Goal: Information Seeking & Learning: Compare options

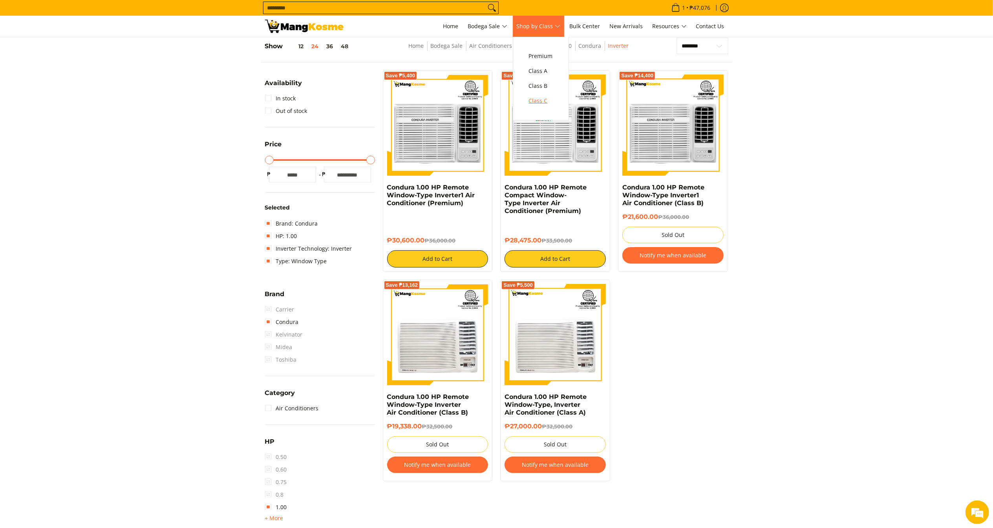
click at [550, 101] on span "Class C" at bounding box center [541, 101] width 24 height 10
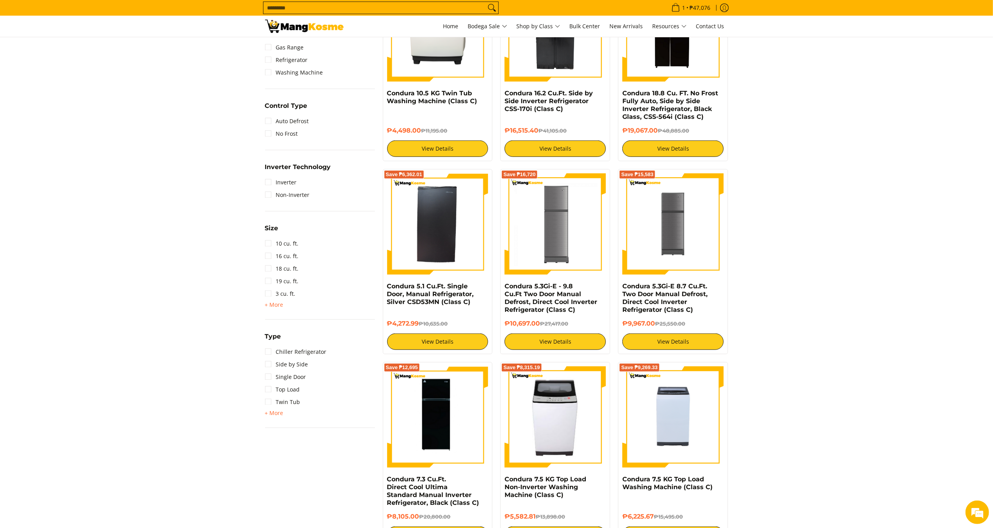
scroll to position [396, 0]
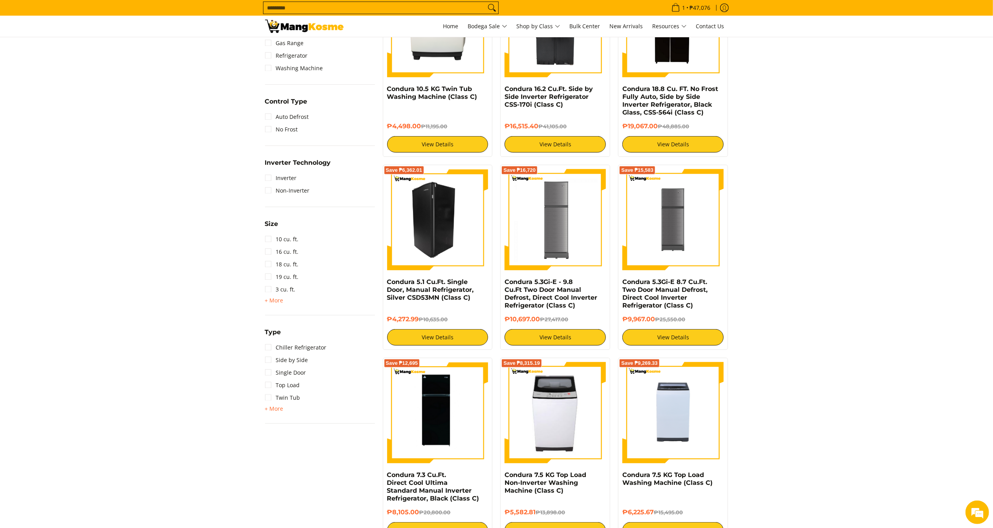
click at [442, 223] on img at bounding box center [437, 219] width 101 height 101
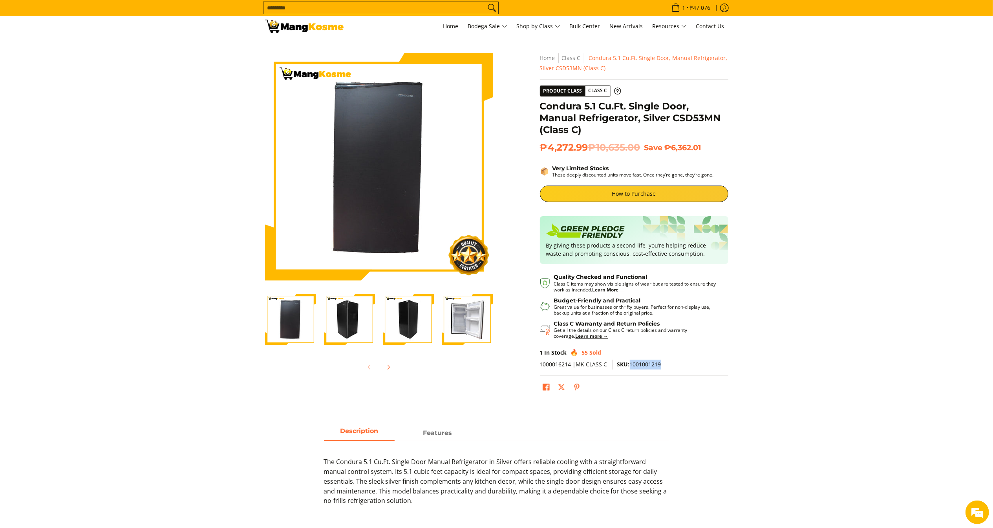
drag, startPoint x: 630, startPoint y: 365, endPoint x: 693, endPoint y: 367, distance: 63.2
click at [693, 367] on p "1000016214 |MK CLASS C SKU: 1001001219" at bounding box center [634, 368] width 188 height 16
copy span "1001001219"
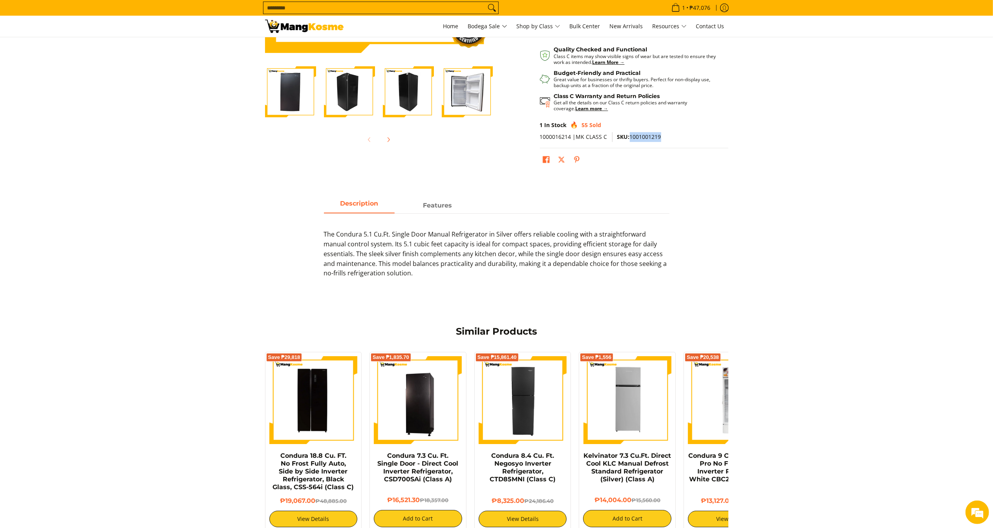
scroll to position [219, 0]
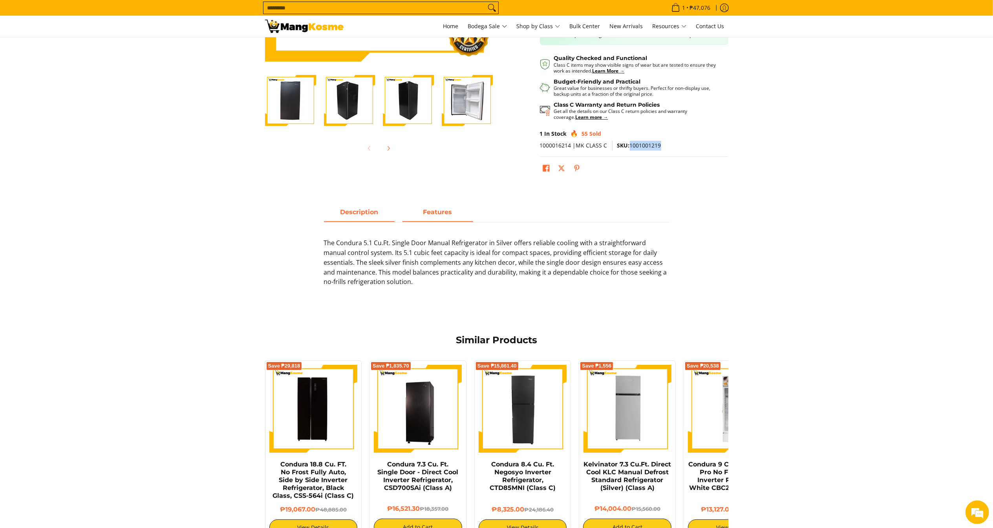
click at [446, 215] on strong "Features" at bounding box center [437, 211] width 29 height 7
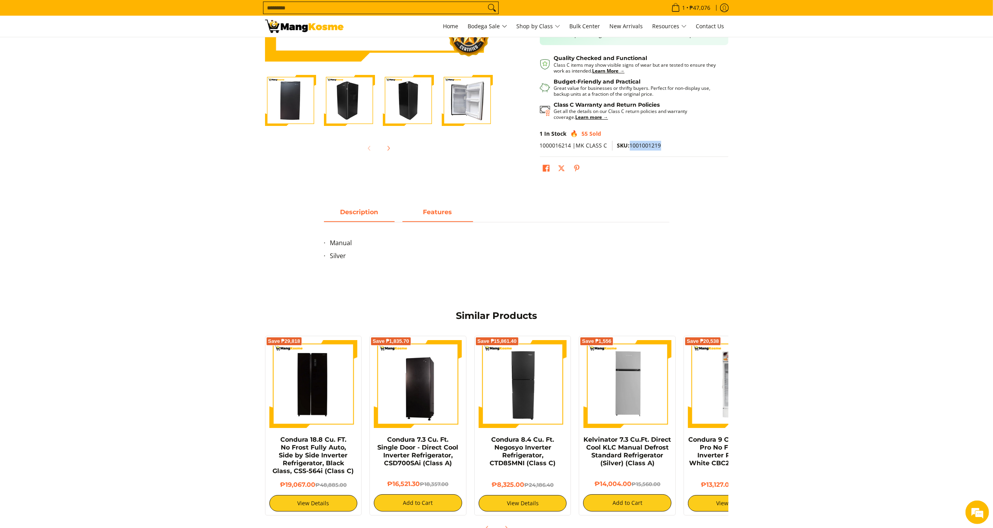
click at [336, 221] on span "Description" at bounding box center [359, 214] width 71 height 14
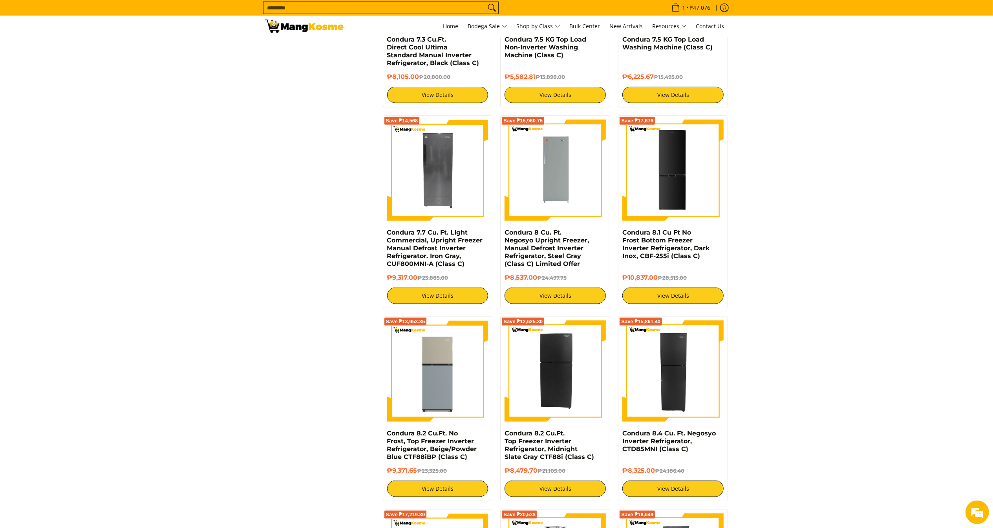
scroll to position [850, 0]
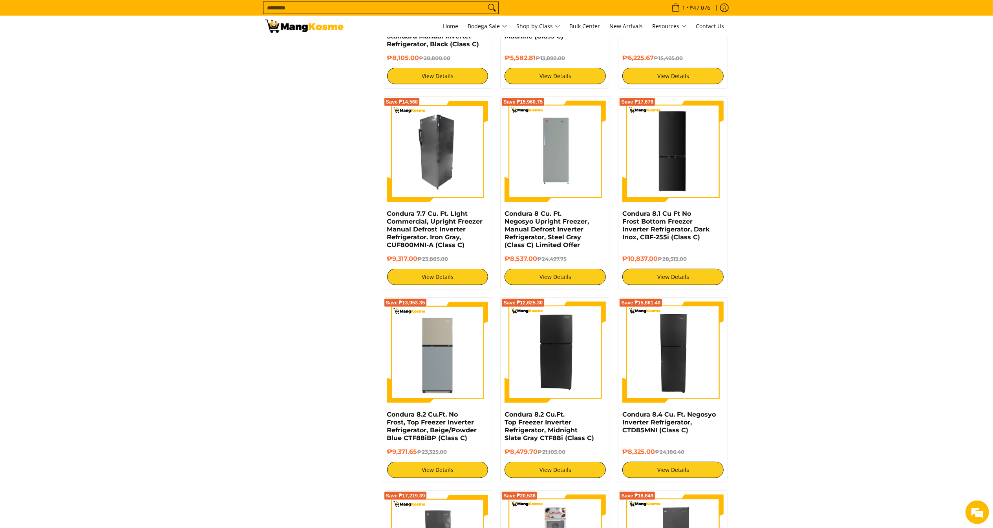
click at [443, 183] on img at bounding box center [437, 151] width 101 height 101
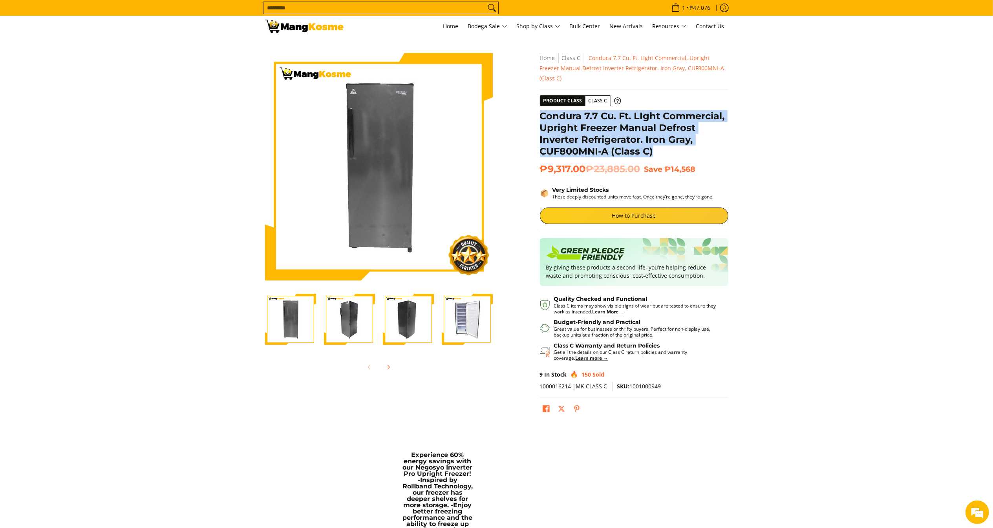
drag, startPoint x: 540, startPoint y: 103, endPoint x: 680, endPoint y: 147, distance: 146.5
click at [680, 147] on h1 "Condura 7.7 Cu. Ft. LIght Commercial, Upright Freezer Manual Defrost Inverter R…" at bounding box center [634, 133] width 188 height 47
copy h1 "Condura 7.7 Cu. Ft. LIght Commercial, Upright Freezer Manual Defrost Inverter R…"
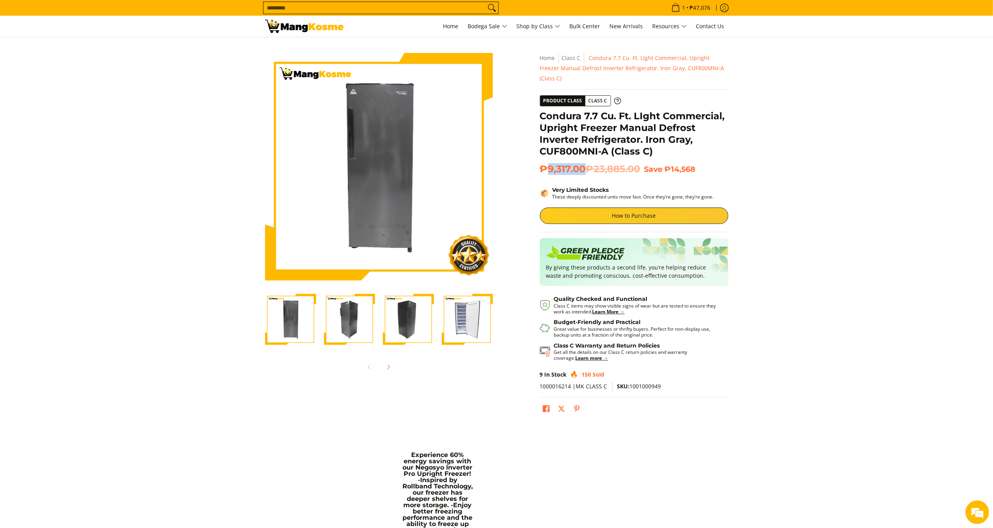
drag, startPoint x: 583, startPoint y: 160, endPoint x: 544, endPoint y: 159, distance: 39.3
click at [544, 163] on span "₱9,317.00 ₱23,885.00" at bounding box center [590, 169] width 101 height 12
copy span "9,317.00"
click at [587, 163] on span "₱9,317.00 ₱23,885.00" at bounding box center [590, 169] width 101 height 12
drag, startPoint x: 587, startPoint y: 161, endPoint x: 541, endPoint y: 159, distance: 46.0
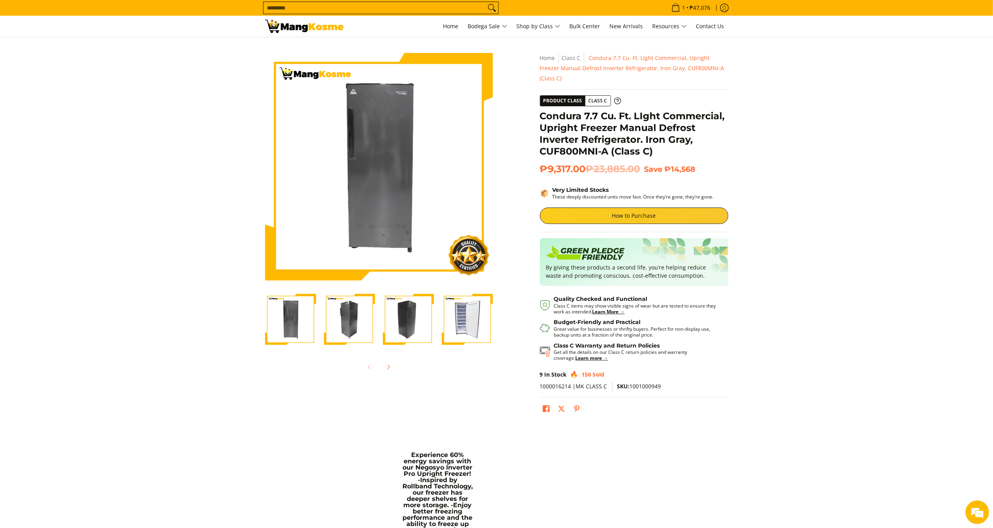
click at [541, 163] on span "₱9,317.00 ₱23,885.00" at bounding box center [590, 169] width 101 height 12
click at [543, 101] on span "Class C" at bounding box center [541, 101] width 24 height 10
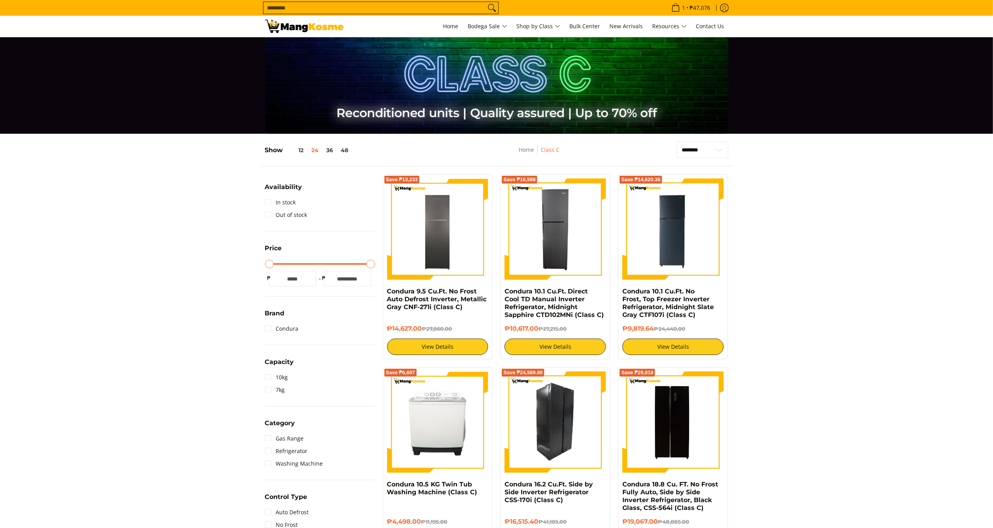
click at [580, 431] on img at bounding box center [554, 422] width 101 height 101
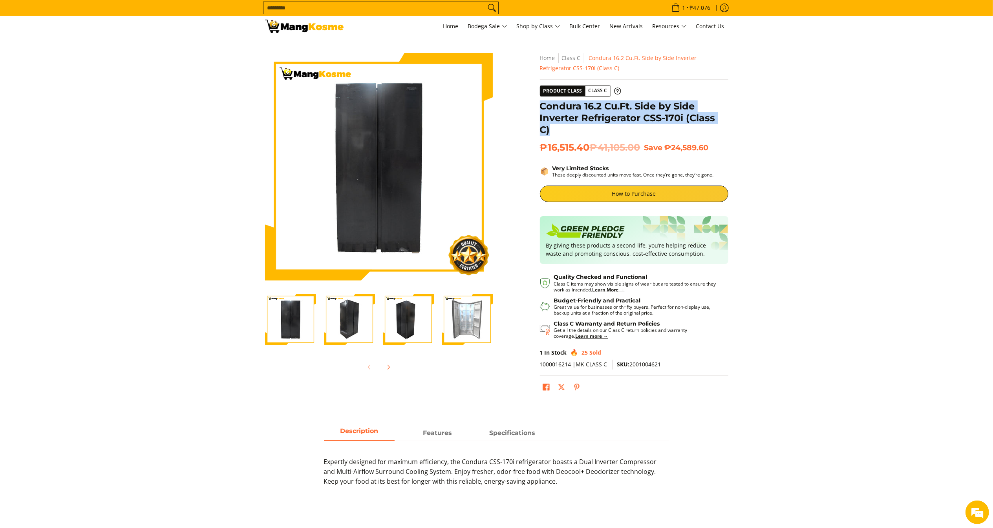
drag, startPoint x: 556, startPoint y: 133, endPoint x: 539, endPoint y: 104, distance: 32.7
click at [540, 104] on h1 "Condura 16.2 Cu.Ft. Side by Side Inverter Refrigerator CSS-170i (Class C)" at bounding box center [634, 118] width 188 height 35
copy h1 "Condura 16.2 Cu.Ft. Side by Side Inverter Refrigerator CSS-170i (Class C)"
drag, startPoint x: 589, startPoint y: 147, endPoint x: 540, endPoint y: 146, distance: 49.1
click at [540, 146] on span "₱16,515.40 ₱41,105.00" at bounding box center [590, 148] width 101 height 12
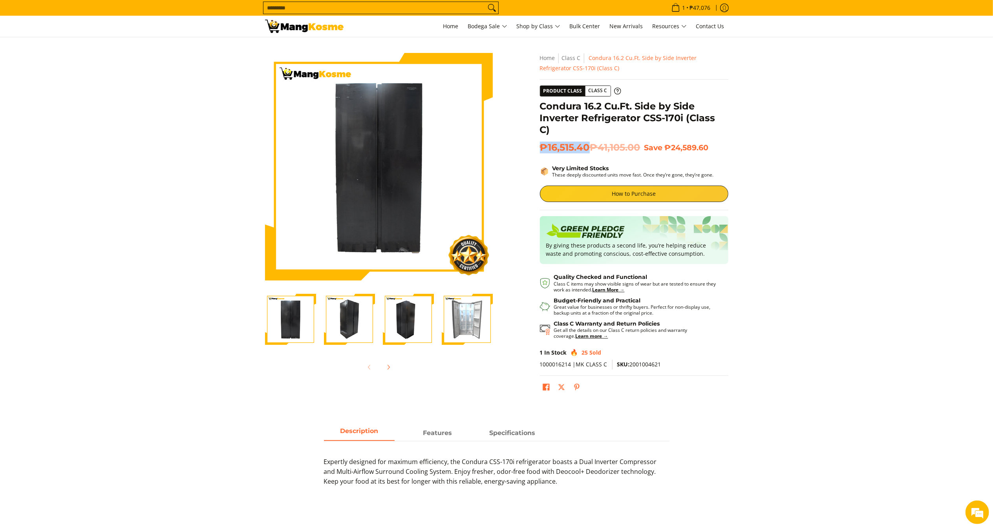
copy span "₱16,515.40"
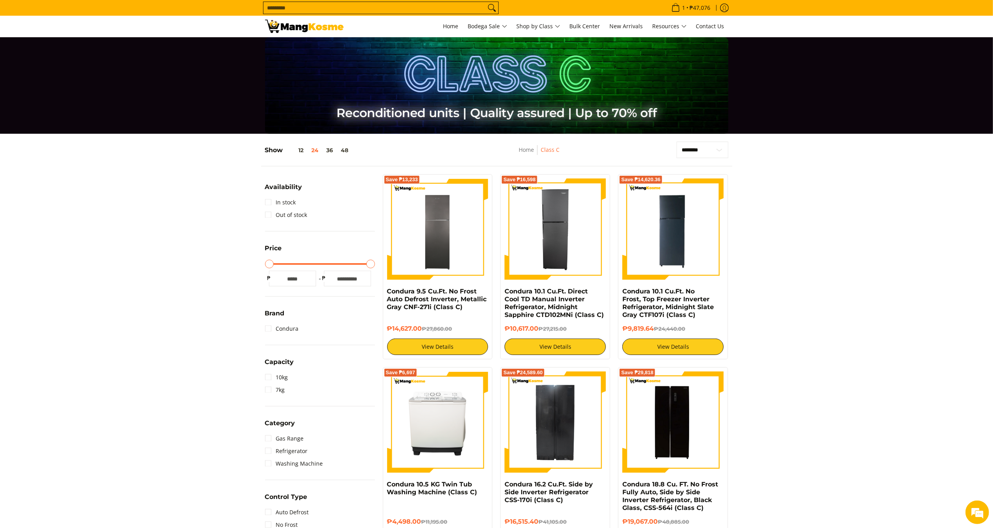
click at [687, 450] on img at bounding box center [672, 422] width 101 height 101
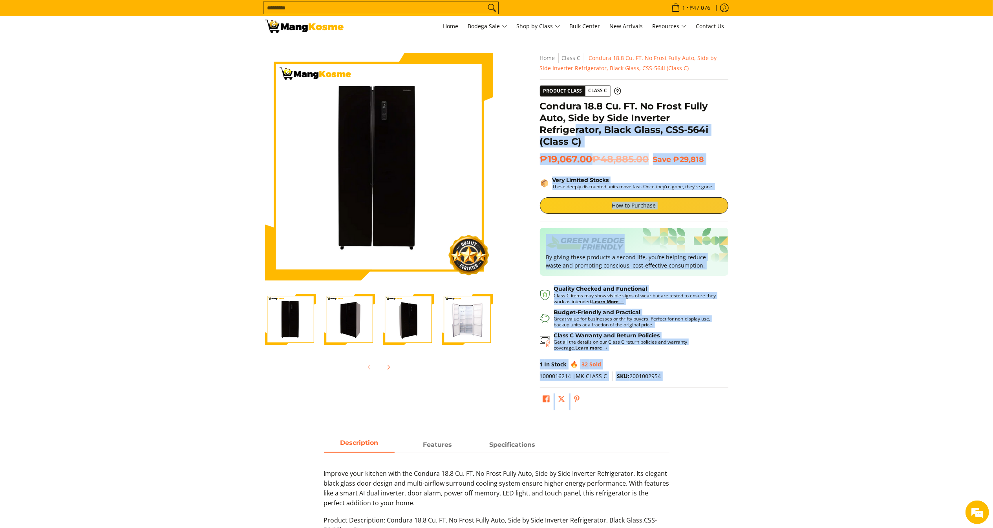
drag, startPoint x: 537, startPoint y: 107, endPoint x: 578, endPoint y: 131, distance: 47.2
click at [577, 130] on div "**********" at bounding box center [634, 233] width 196 height 361
click at [861, 216] on section "Skip to Main Content Enable zoom Disable zoom Enable zoom Disable zoom Enable z…" at bounding box center [496, 231] width 993 height 389
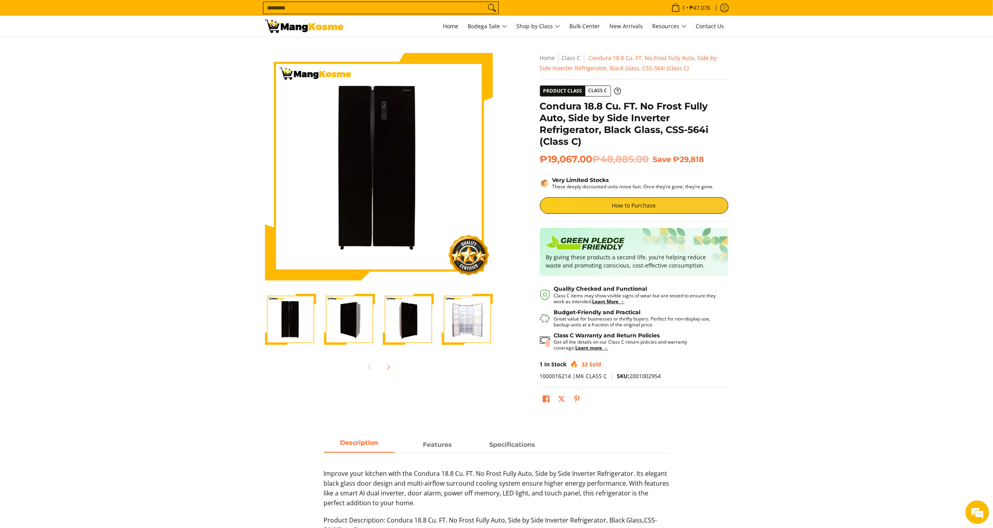
click at [583, 139] on h1 "Condura 18.8 Cu. FT. No Frost Fully Auto, Side by Side Inverter Refrigerator, B…" at bounding box center [634, 124] width 188 height 47
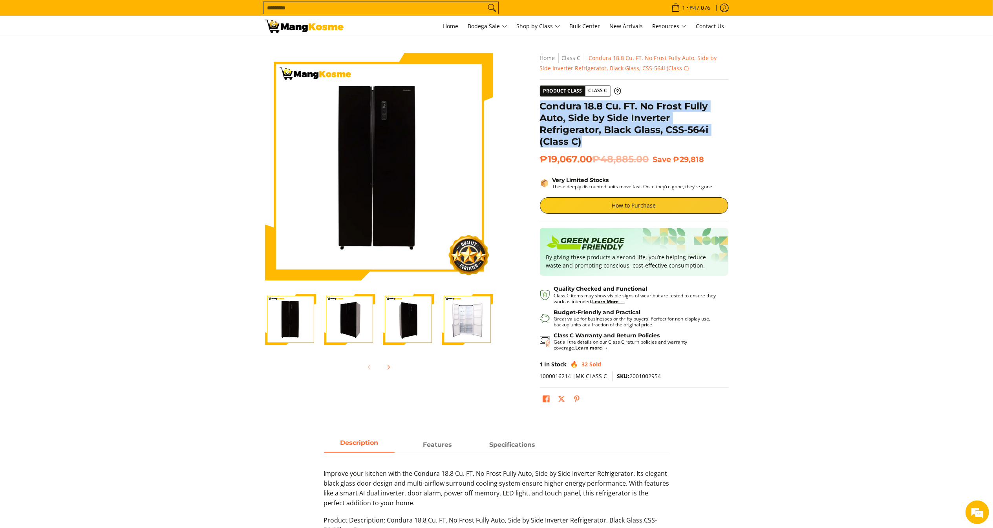
drag, startPoint x: 580, startPoint y: 143, endPoint x: 543, endPoint y: 99, distance: 57.9
click at [543, 99] on div "**********" at bounding box center [634, 233] width 188 height 361
copy h1 "Condura 18.8 Cu. FT. No Frost Fully Auto, Side by Side Inverter Refrigerator, B…"
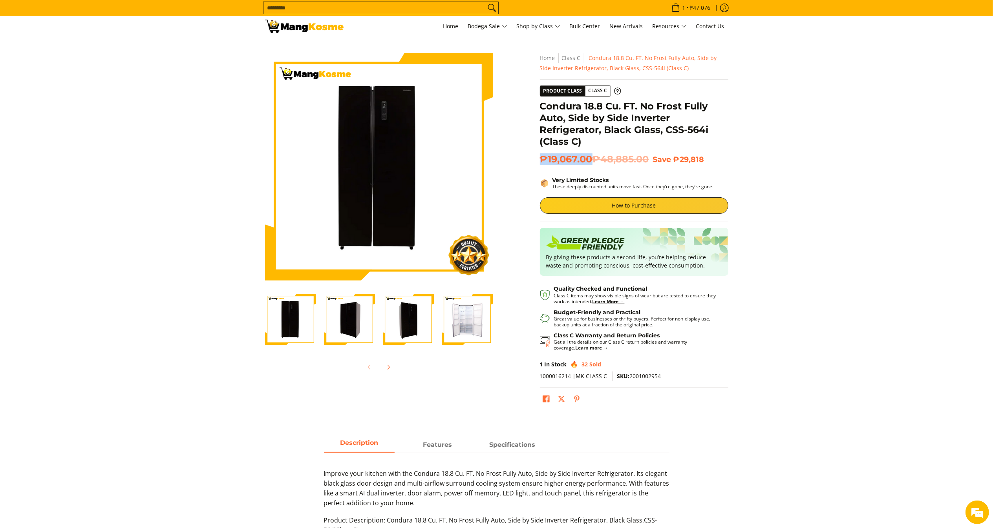
drag, startPoint x: 592, startPoint y: 157, endPoint x: 541, endPoint y: 155, distance: 51.5
click at [541, 155] on span "₱19,067.00 ₱48,885.00" at bounding box center [594, 160] width 109 height 12
copy span "₱19,067.00"
click at [539, 102] on span "Class C" at bounding box center [541, 101] width 24 height 10
